Goal: Task Accomplishment & Management: Use online tool/utility

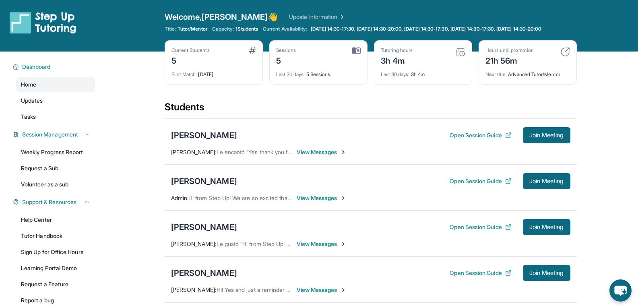
scroll to position [113, 0]
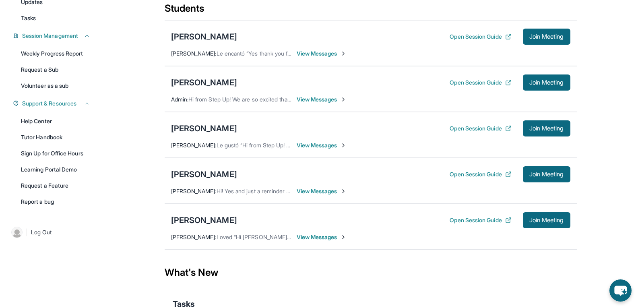
scroll to position [99, 0]
click at [475, 177] on button "Open Session Guide" at bounding box center [481, 174] width 62 height 8
click at [222, 179] on div "[PERSON_NAME]" at bounding box center [204, 173] width 66 height 11
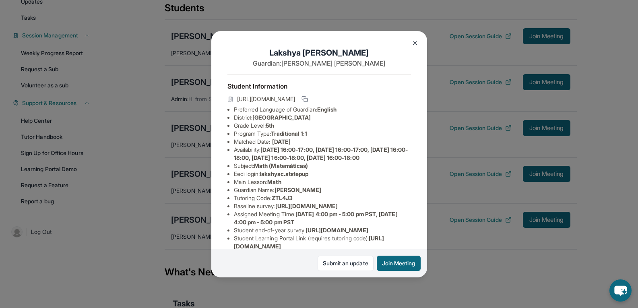
click at [417, 41] on img at bounding box center [415, 43] width 6 height 6
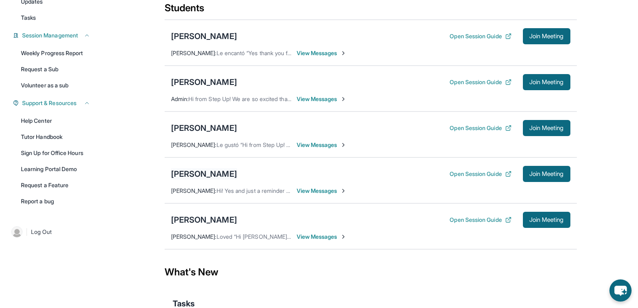
click at [204, 179] on div "[PERSON_NAME]" at bounding box center [204, 173] width 66 height 11
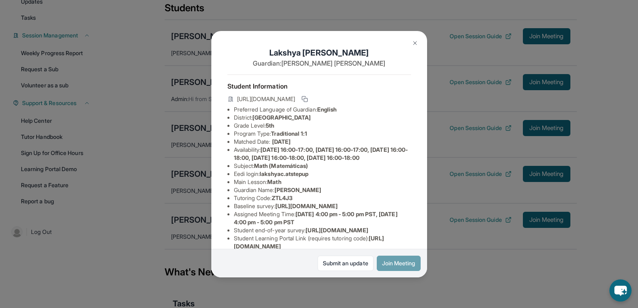
click at [392, 264] on button "Join Meeting" at bounding box center [399, 263] width 44 height 15
